Goal: Navigation & Orientation: Find specific page/section

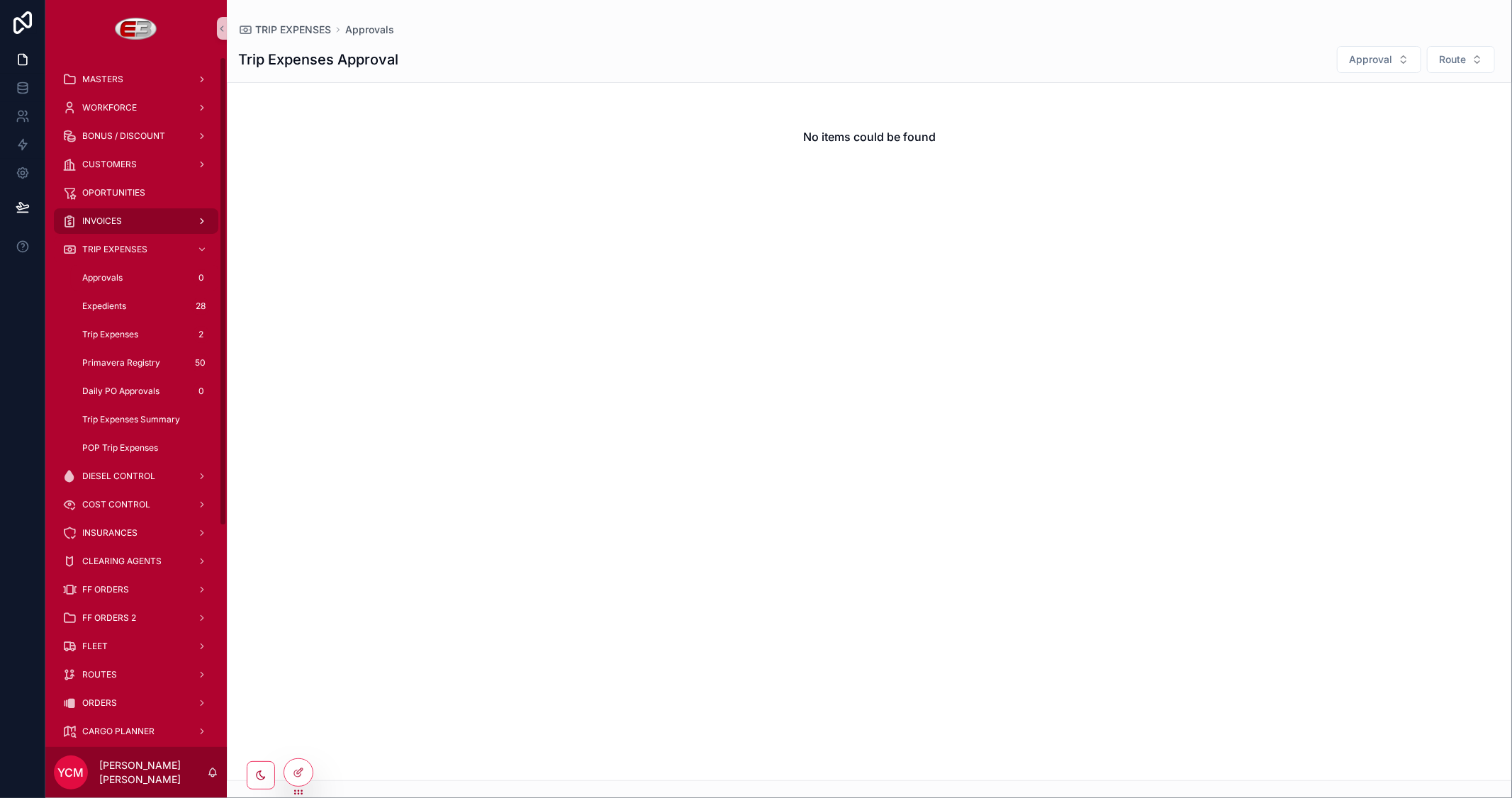
click at [119, 223] on span "INVOICES" at bounding box center [102, 221] width 40 height 12
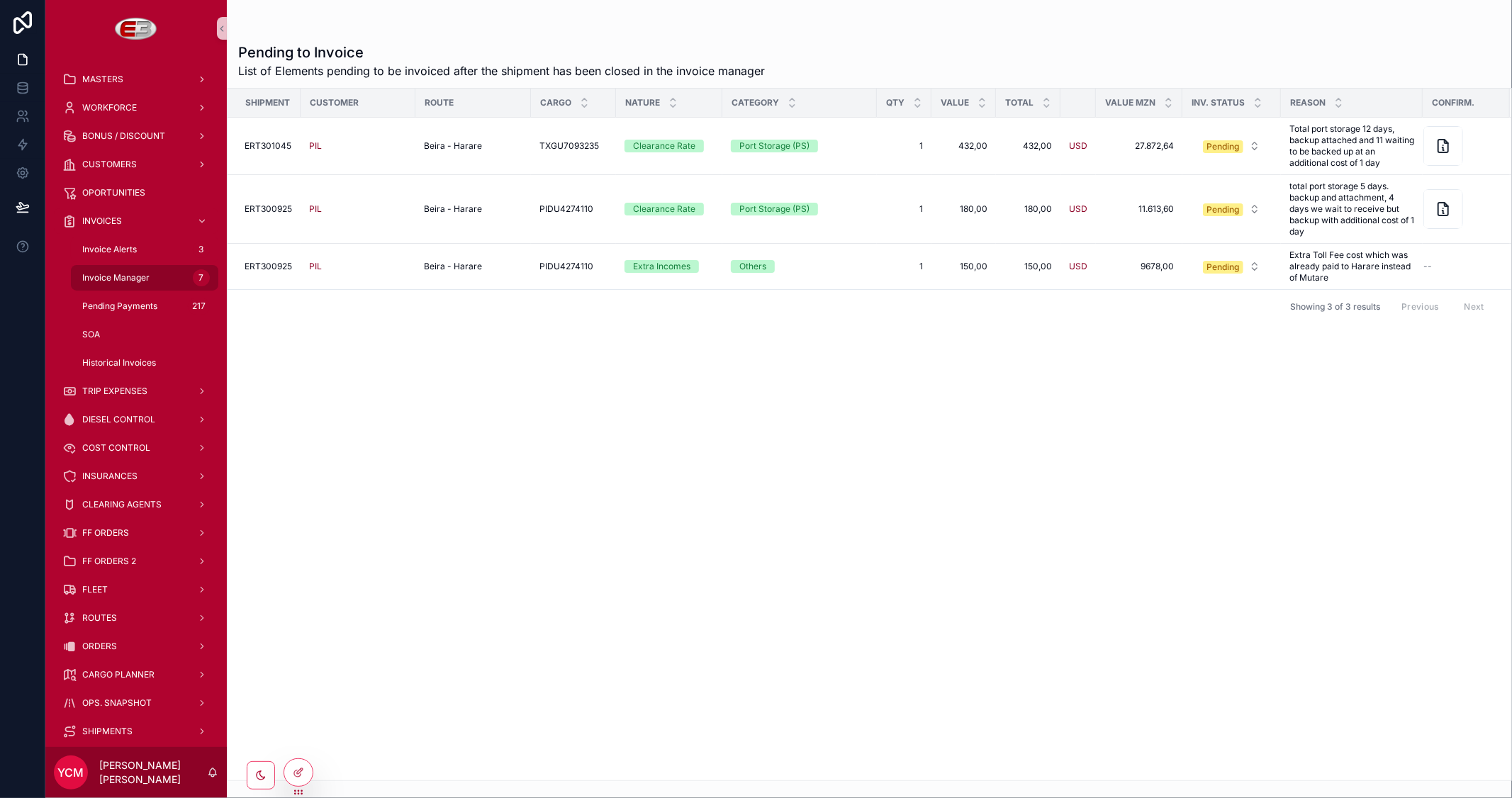
click at [116, 277] on span "Invoice Manager" at bounding box center [116, 278] width 67 height 12
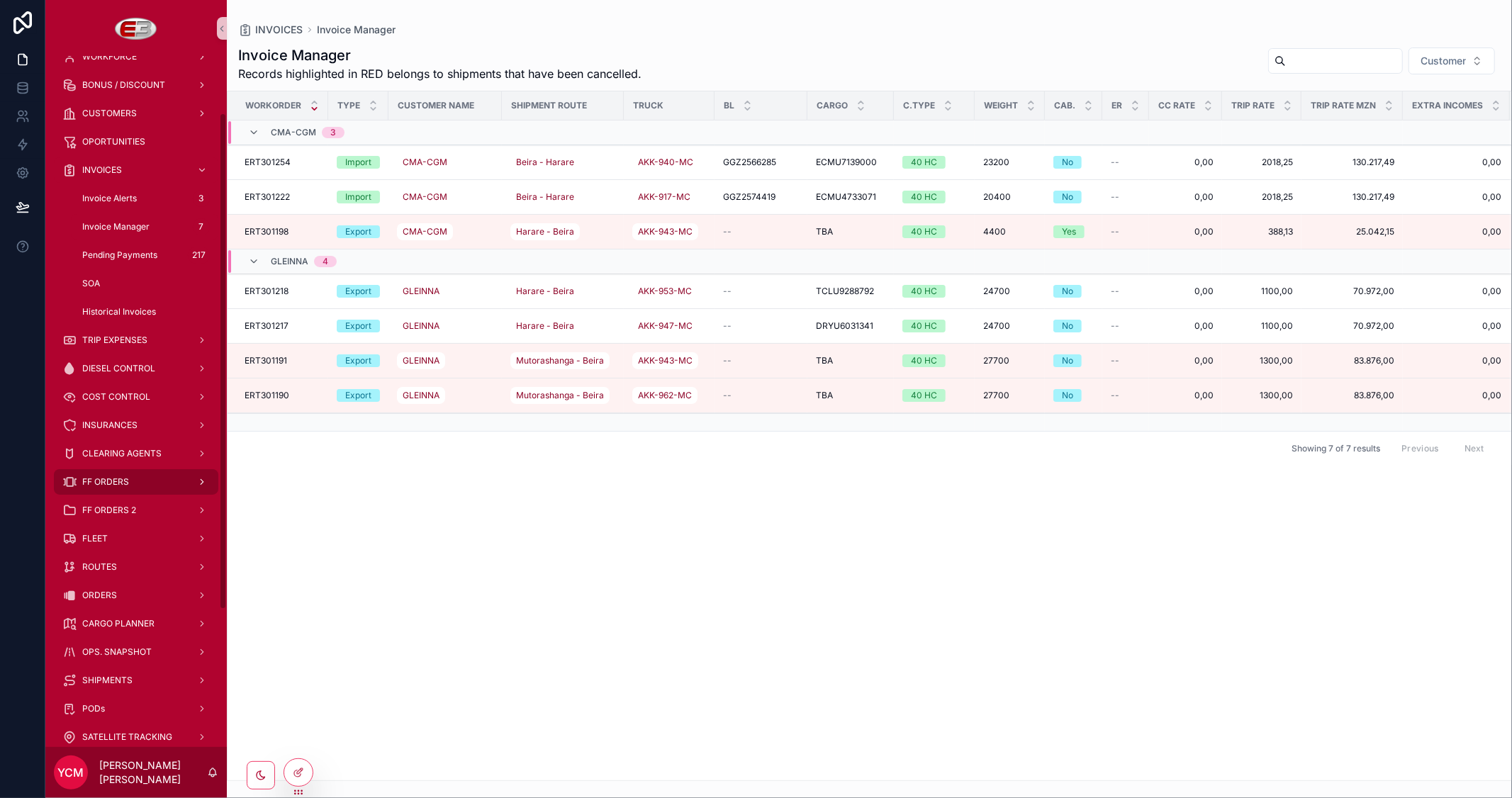
scroll to position [79, 0]
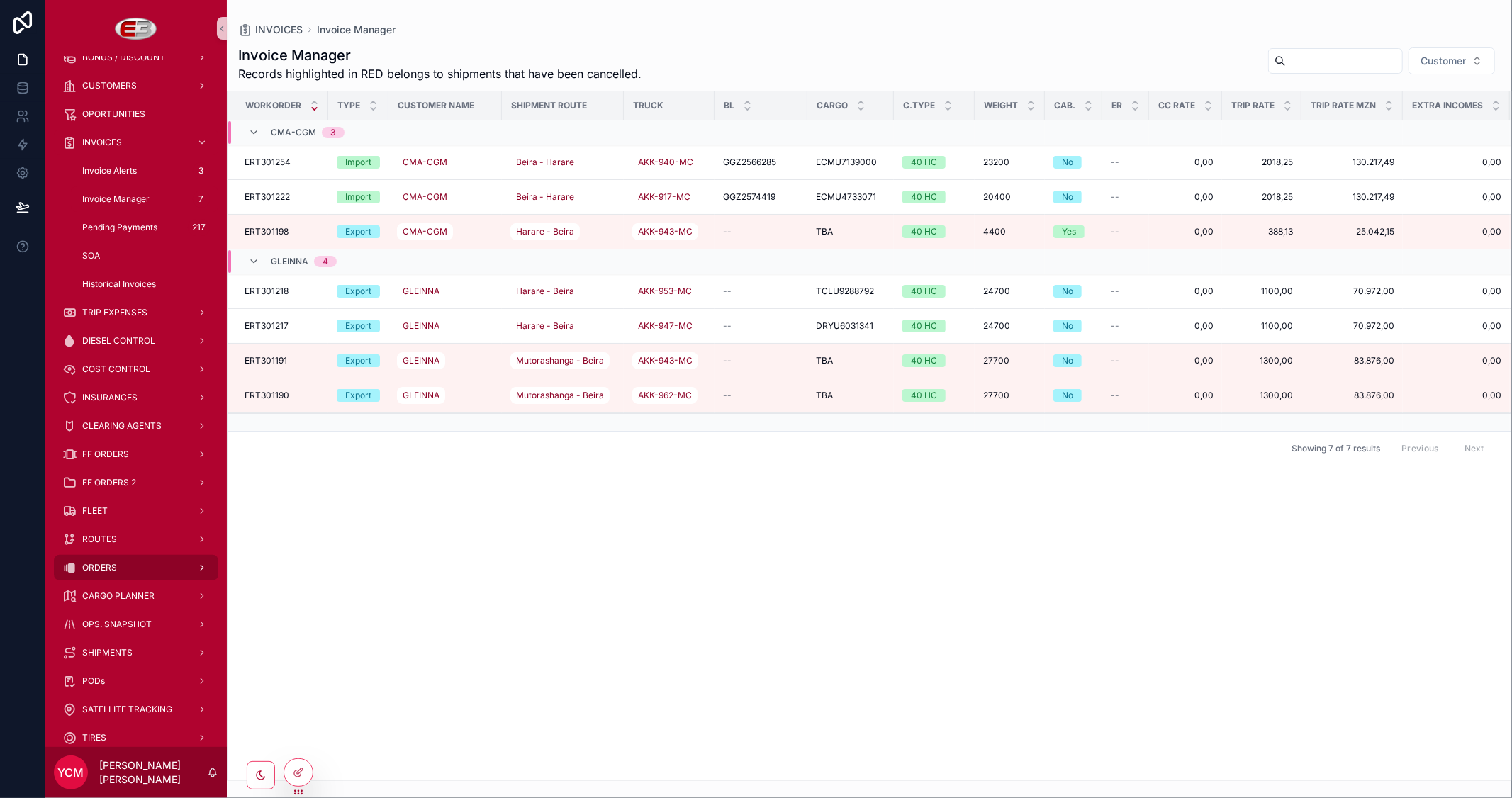
click at [115, 562] on span "ORDERS" at bounding box center [100, 568] width 35 height 12
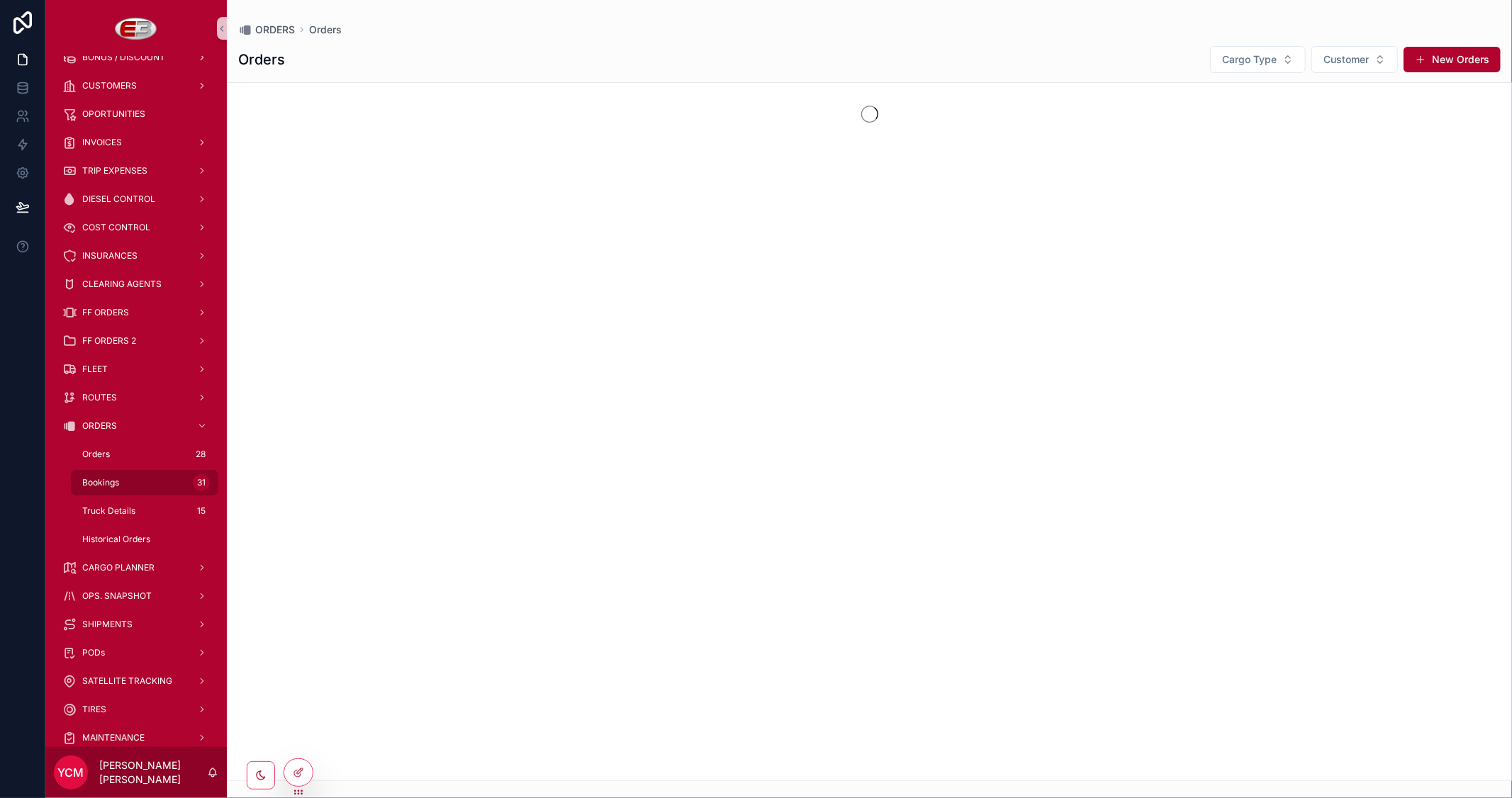
click at [122, 476] on div "Bookings 31" at bounding box center [144, 482] width 130 height 23
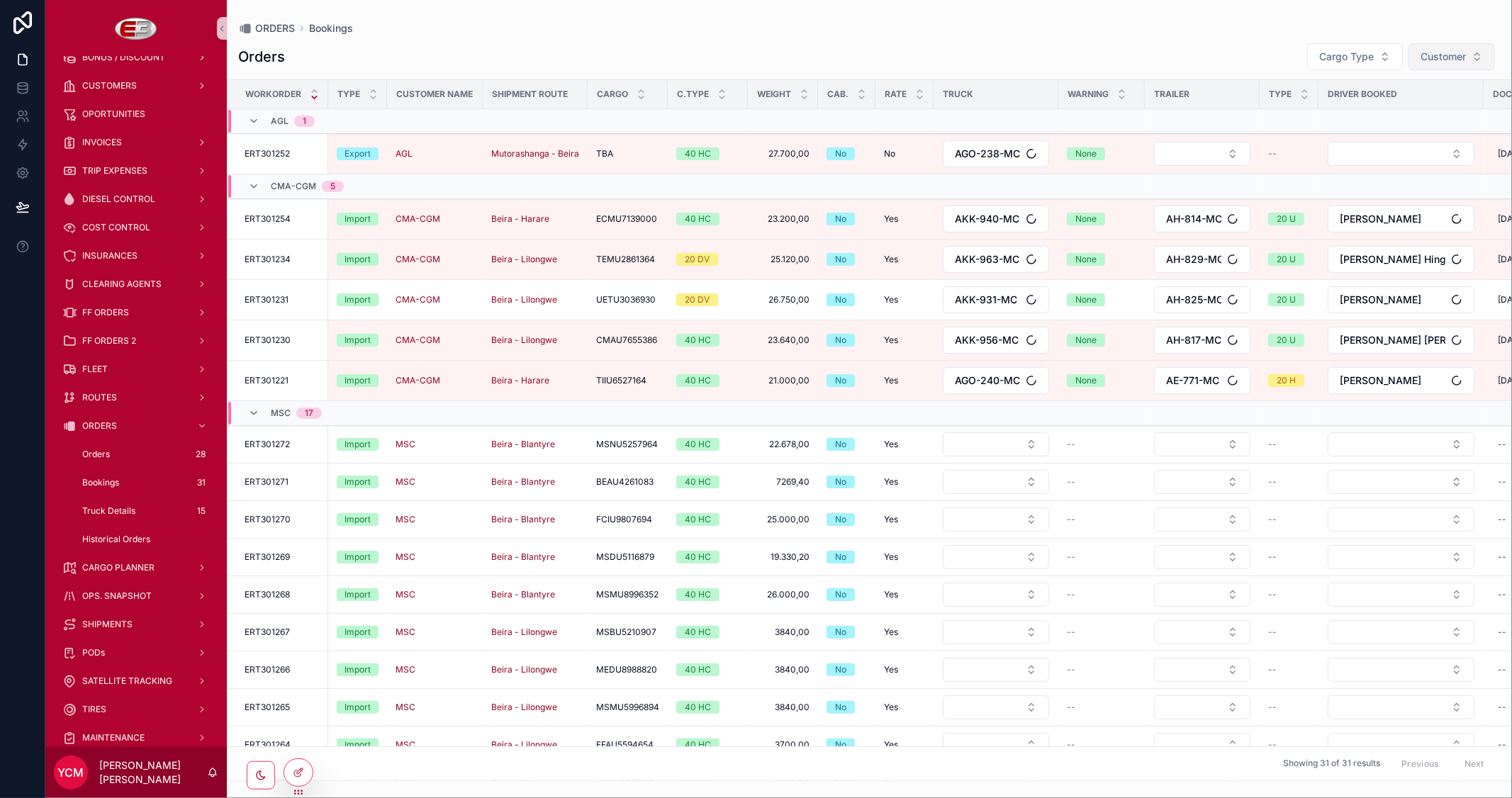
click at [1444, 62] on span "Customer" at bounding box center [1443, 56] width 45 height 14
click at [1446, 52] on span "Customer" at bounding box center [1443, 56] width 45 height 14
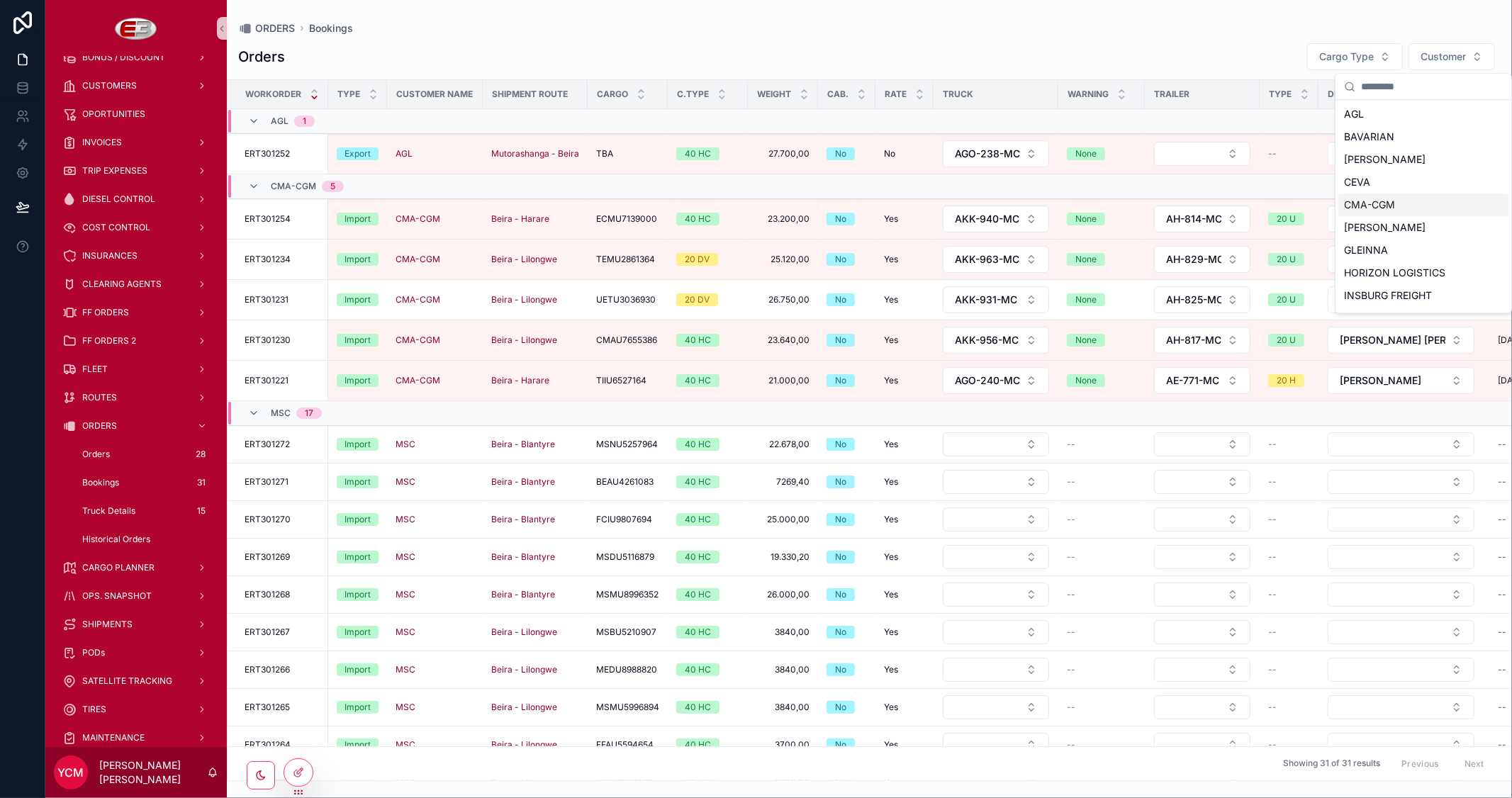
click at [1358, 208] on span "CMA-CGM" at bounding box center [1369, 205] width 51 height 14
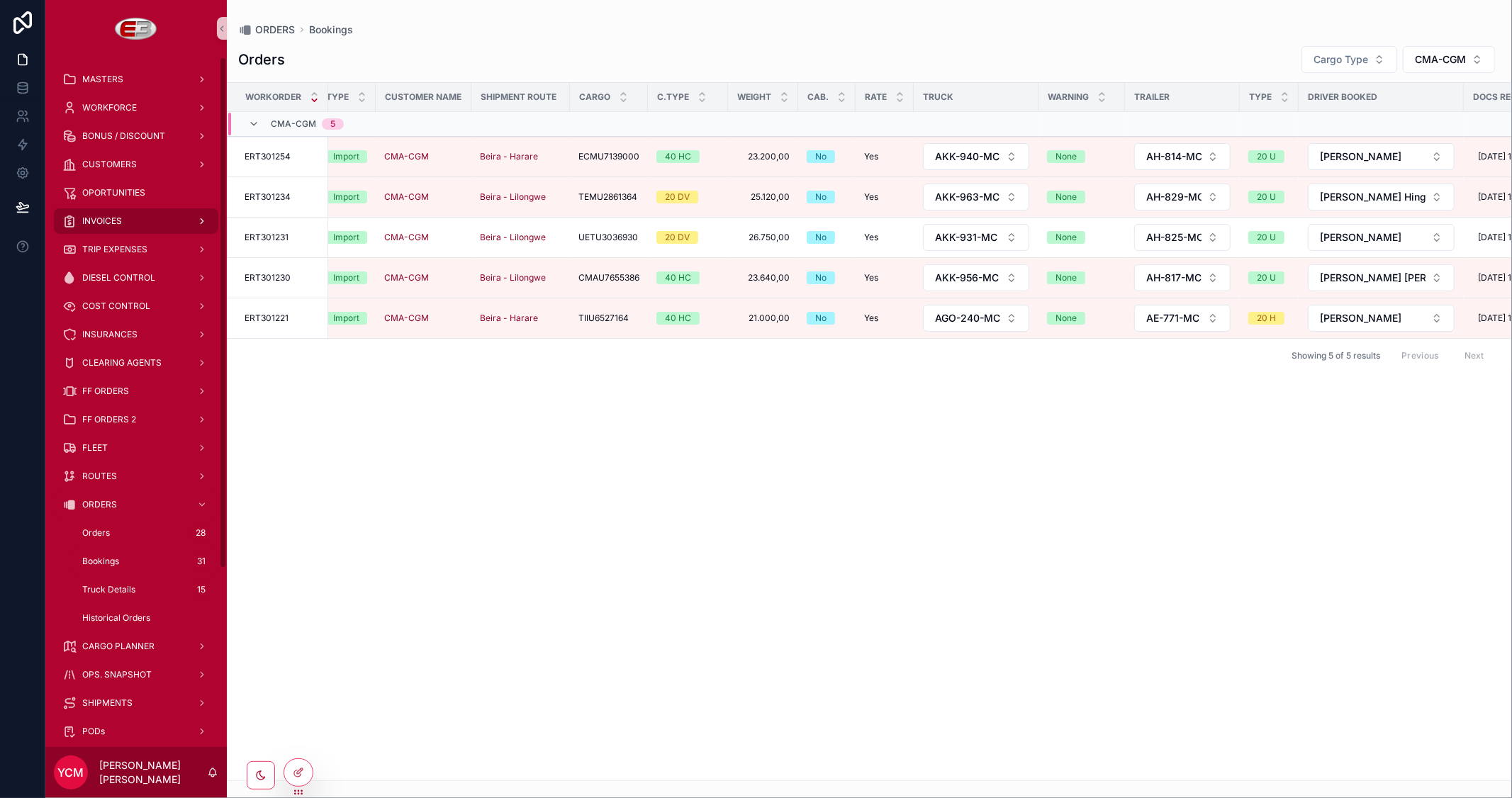
click at [123, 218] on div "INVOICES" at bounding box center [136, 221] width 148 height 23
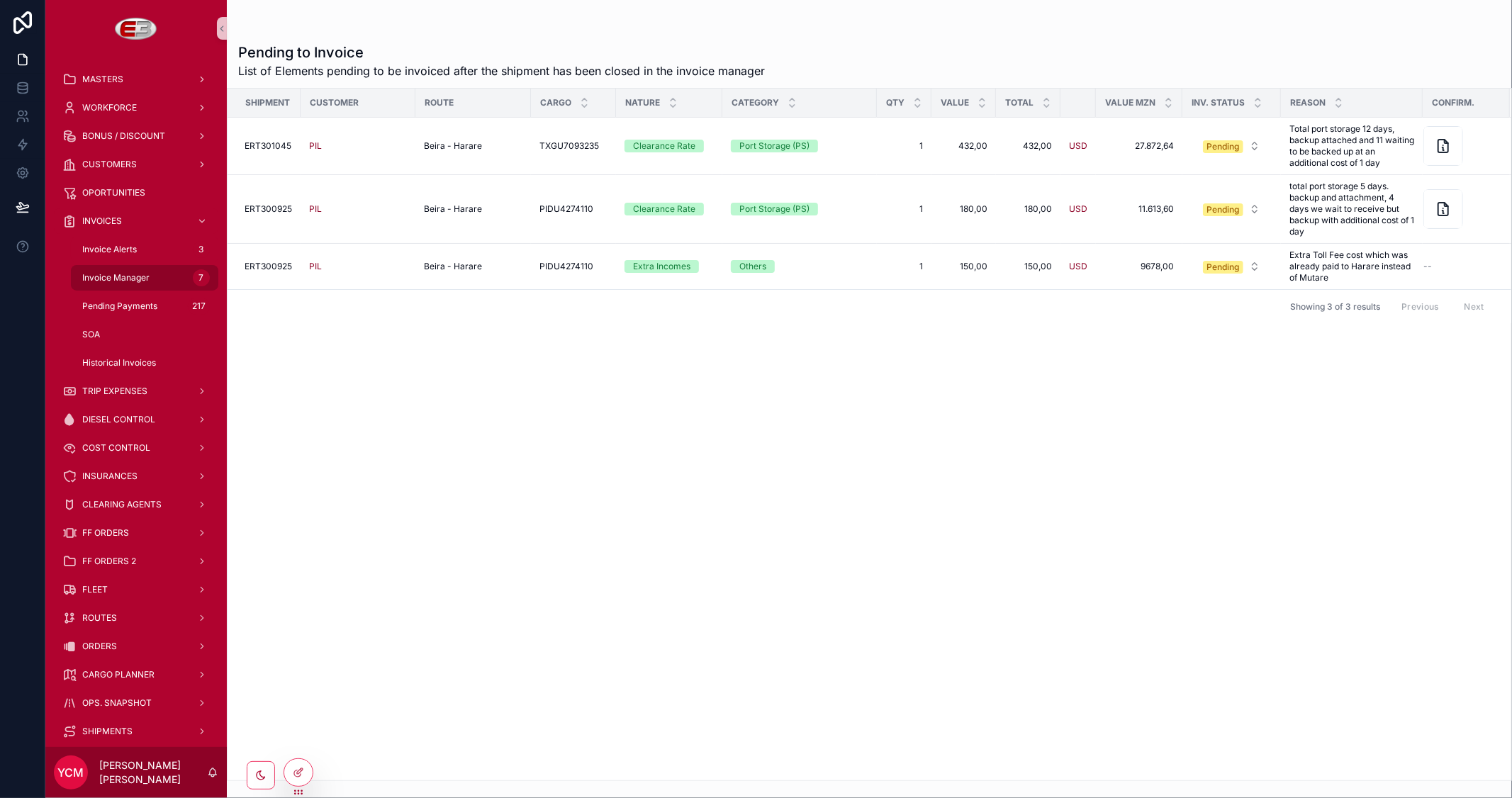
click at [119, 277] on span "Invoice Manager" at bounding box center [116, 278] width 67 height 12
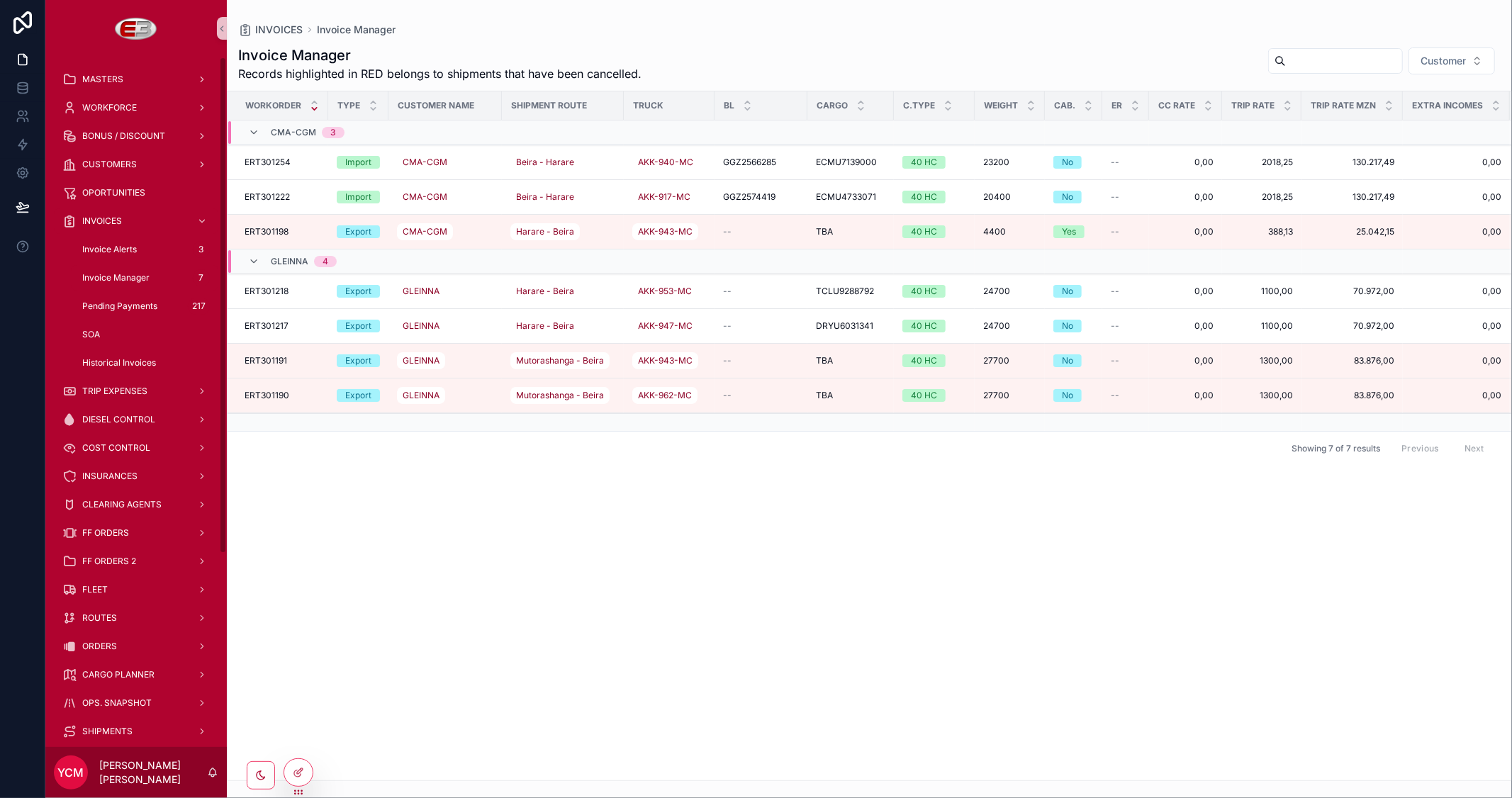
click at [88, 274] on span "Invoice Manager" at bounding box center [116, 278] width 67 height 12
click at [111, 643] on span "ORDERS" at bounding box center [100, 647] width 35 height 12
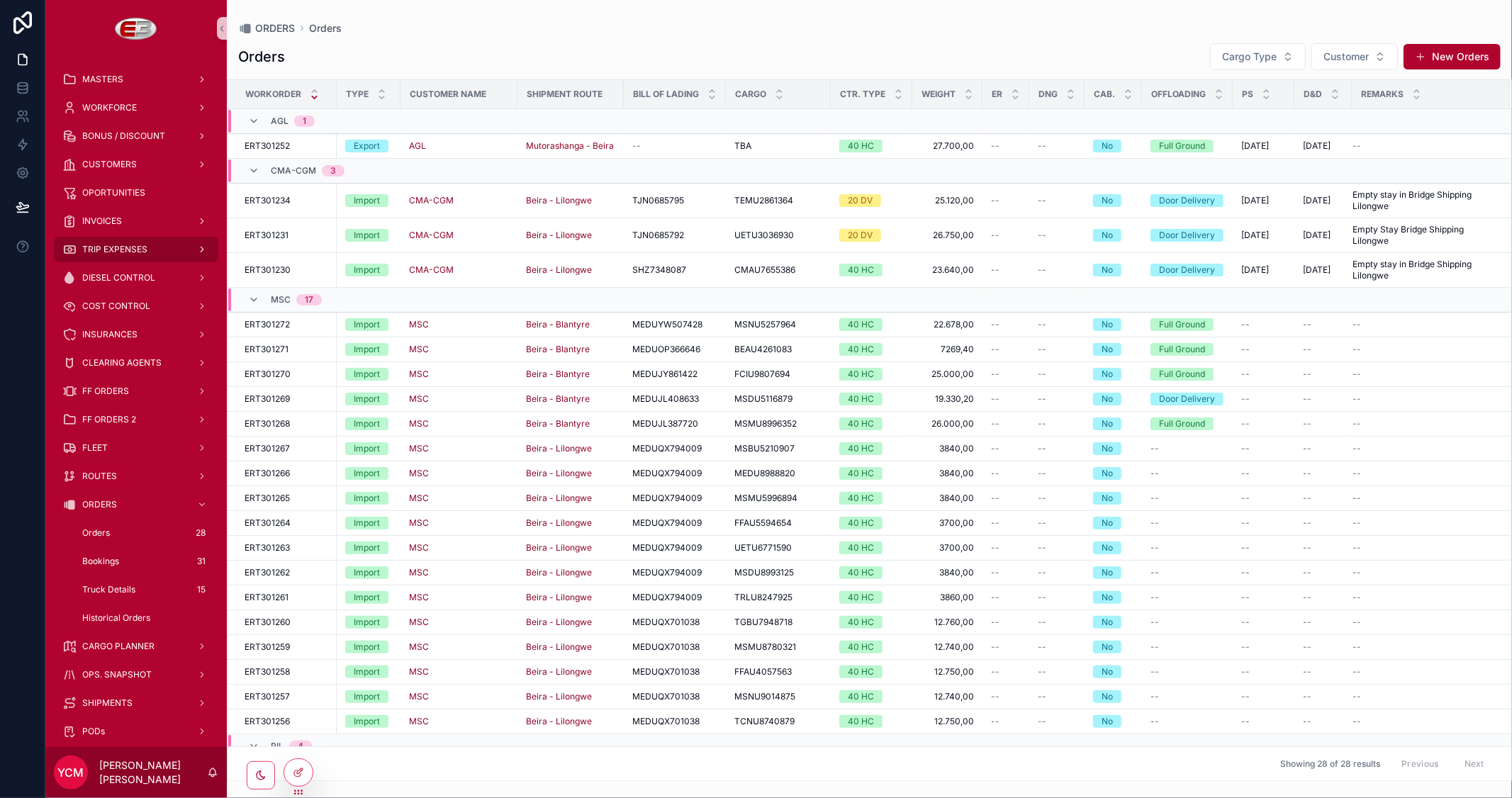
click at [110, 244] on span "TRIP EXPENSES" at bounding box center [115, 250] width 66 height 12
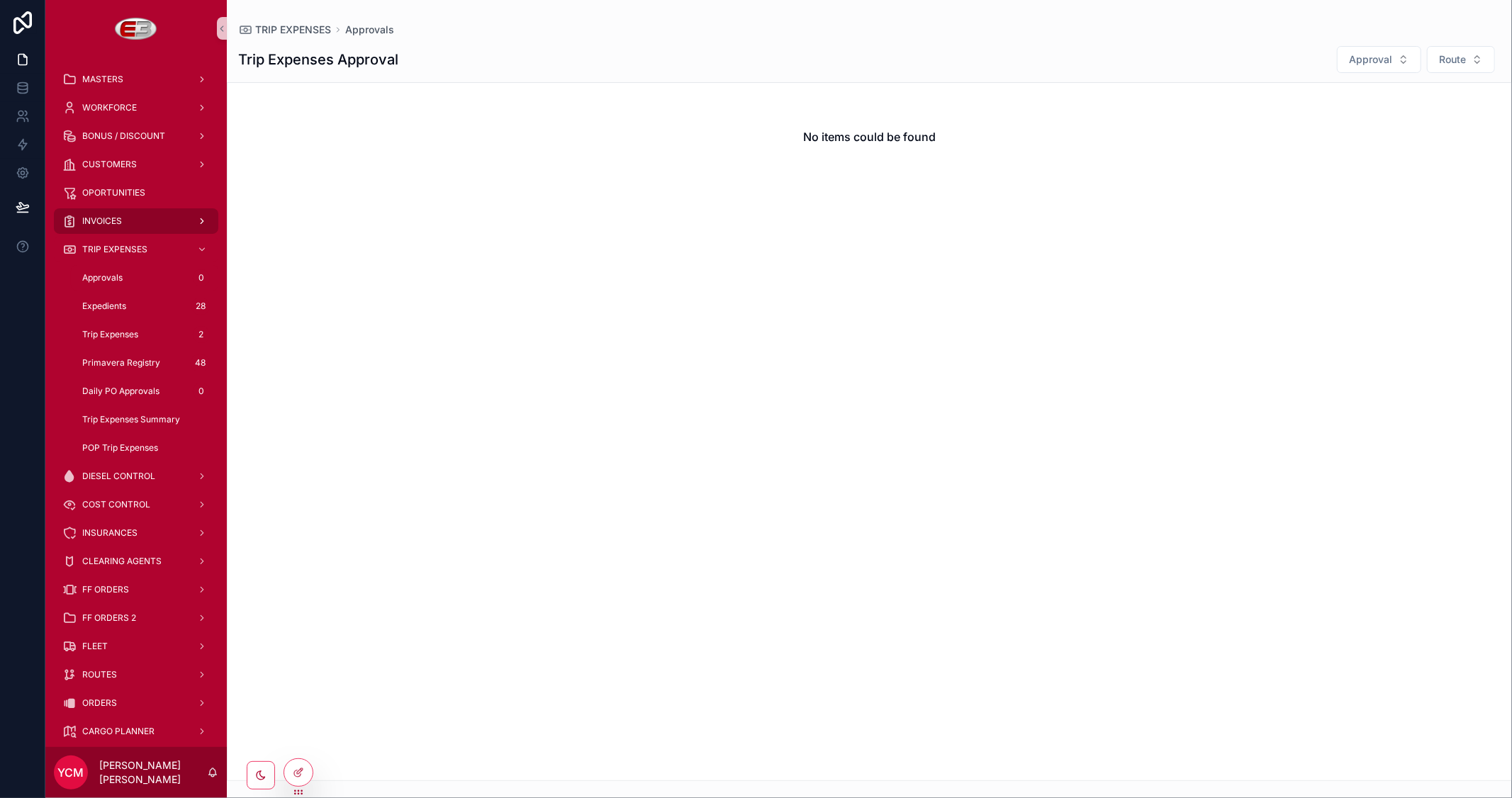
click at [112, 216] on span "INVOICES" at bounding box center [102, 221] width 40 height 12
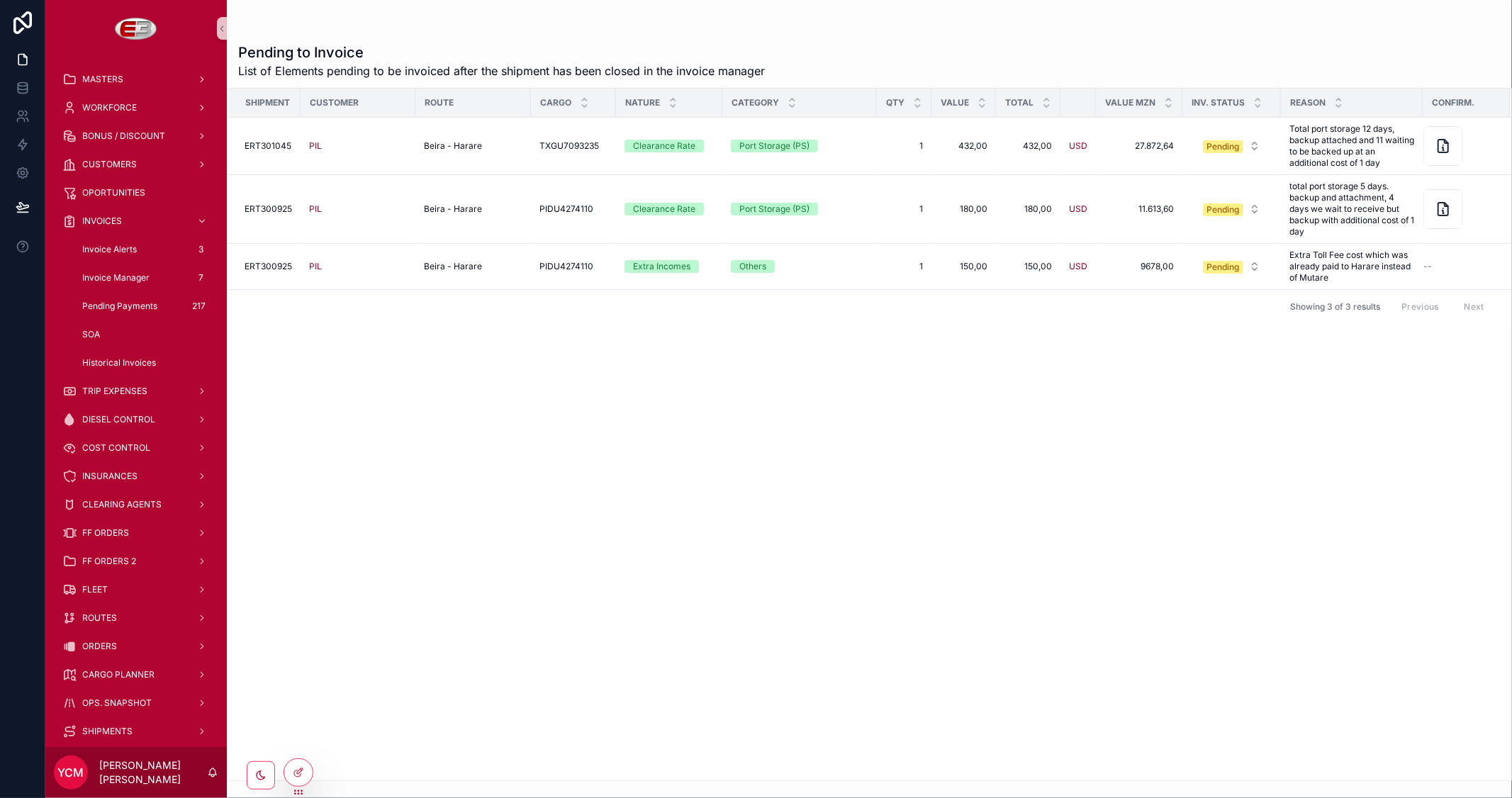
click at [106, 250] on span "Invoice Alerts" at bounding box center [109, 250] width 55 height 12
click at [102, 273] on span "Invoice Manager" at bounding box center [116, 278] width 67 height 12
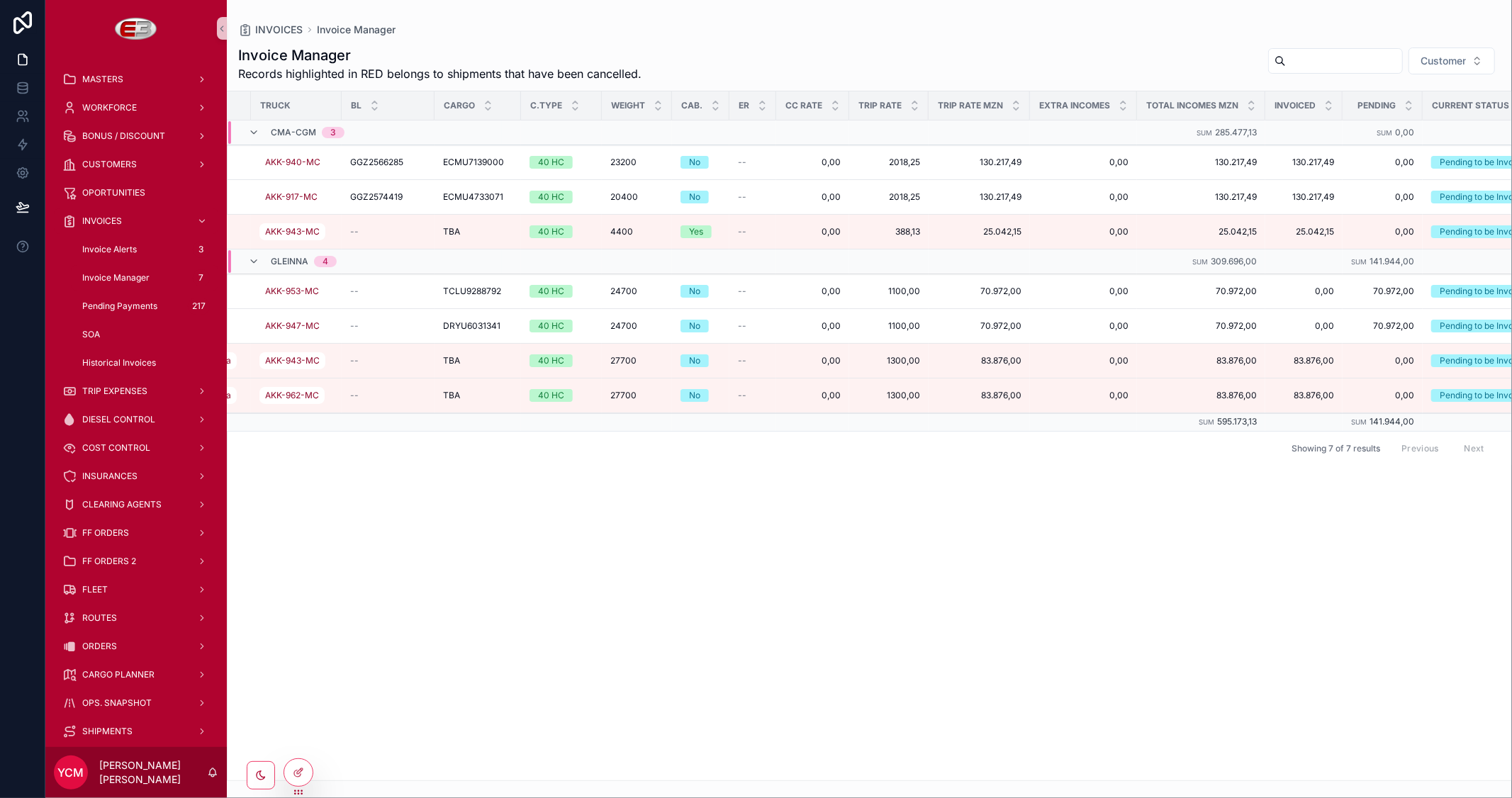
scroll to position [0, 632]
